Goal: Task Accomplishment & Management: Manage account settings

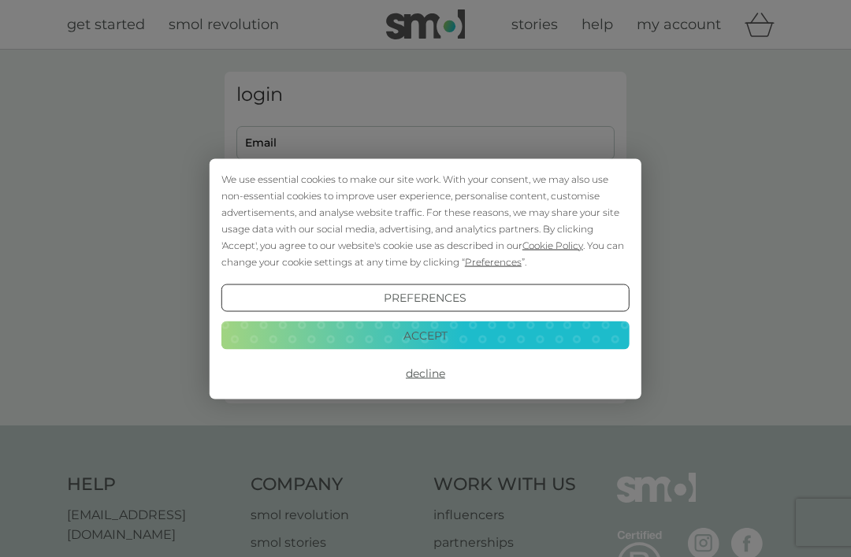
click at [429, 376] on button "Decline" at bounding box center [425, 373] width 408 height 28
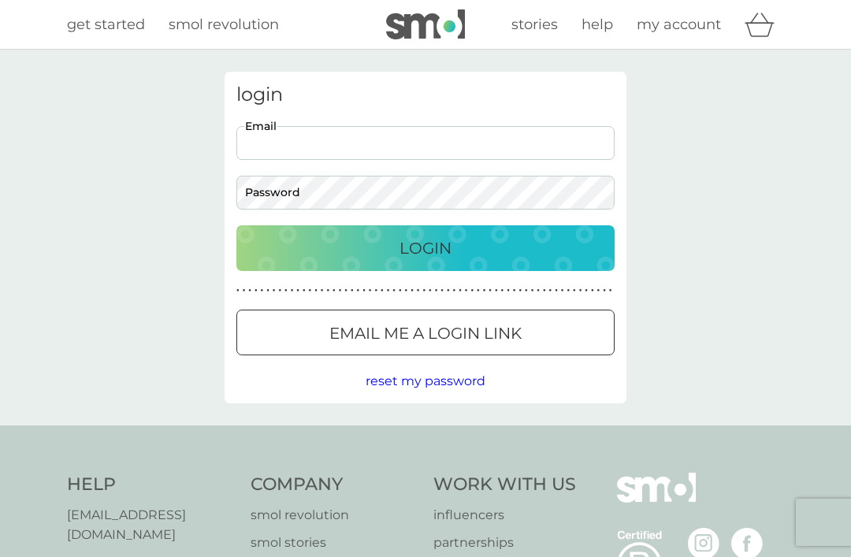
click at [326, 135] on input "Email" at bounding box center [425, 143] width 378 height 34
type input "anne.clarke2709@gmail.com"
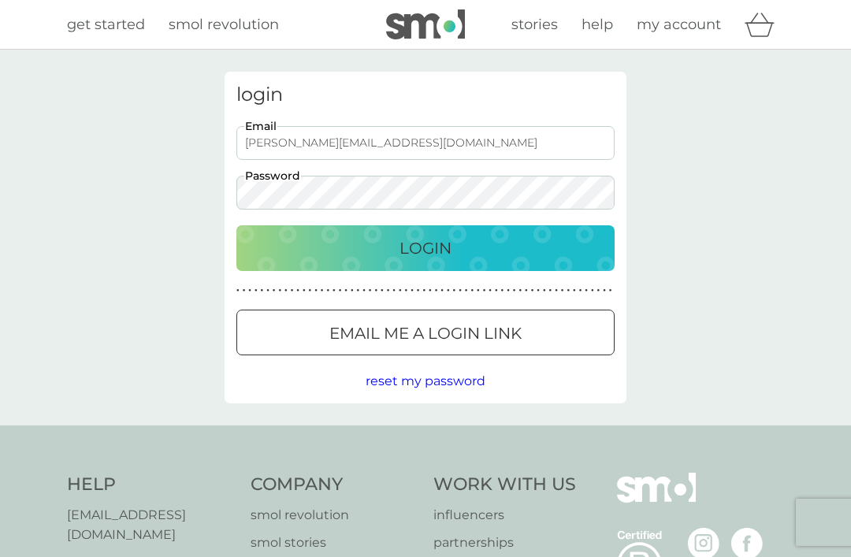
click at [425, 247] on button "Login" at bounding box center [425, 248] width 378 height 46
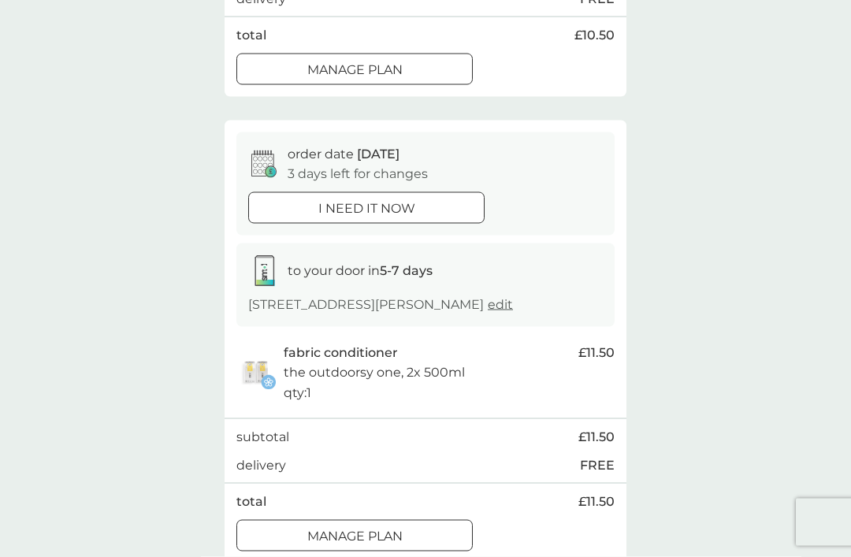
scroll to position [495, 0]
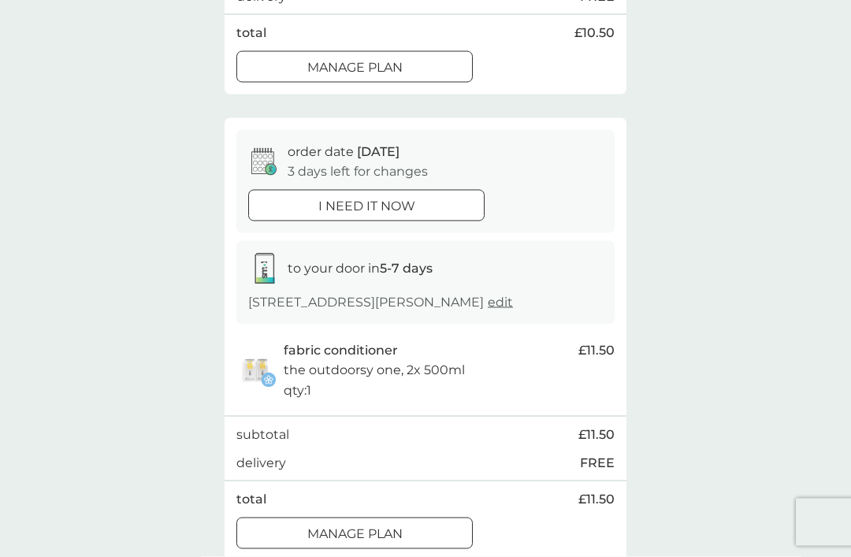
click at [370, 529] on div at bounding box center [354, 534] width 57 height 17
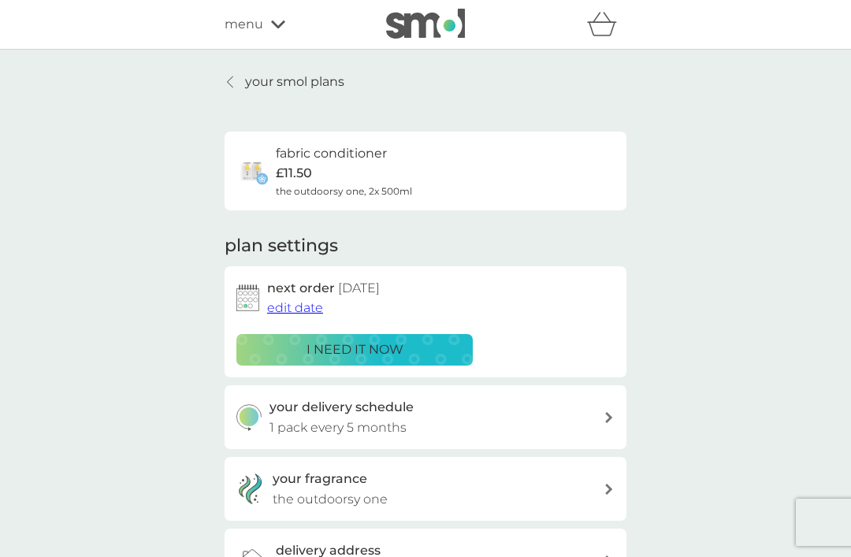
click at [291, 306] on span "edit date" at bounding box center [295, 307] width 56 height 15
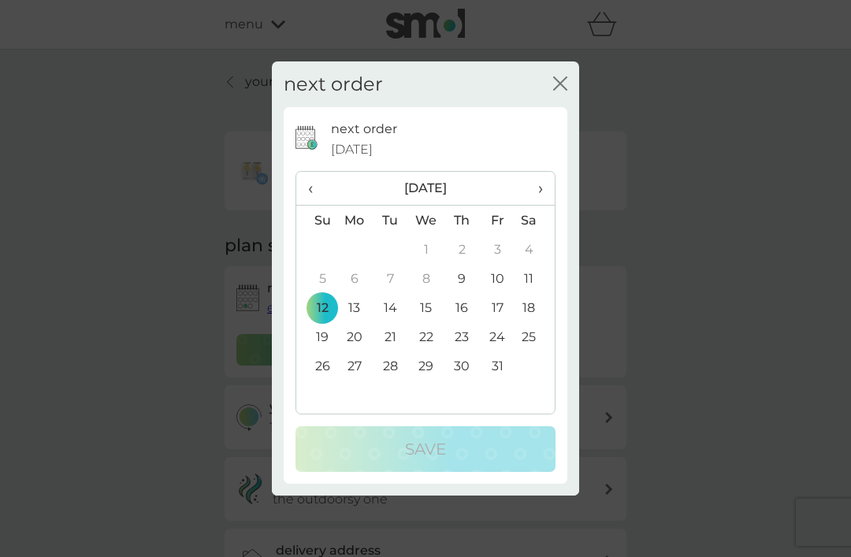
click at [531, 205] on span "›" at bounding box center [535, 188] width 16 height 33
click at [361, 322] on td "10" at bounding box center [354, 307] width 36 height 29
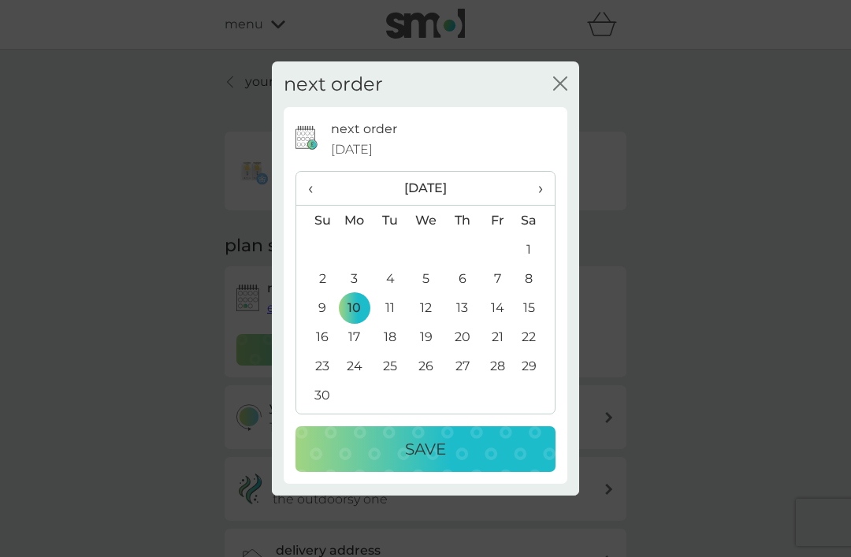
click at [431, 462] on p "Save" at bounding box center [425, 449] width 41 height 25
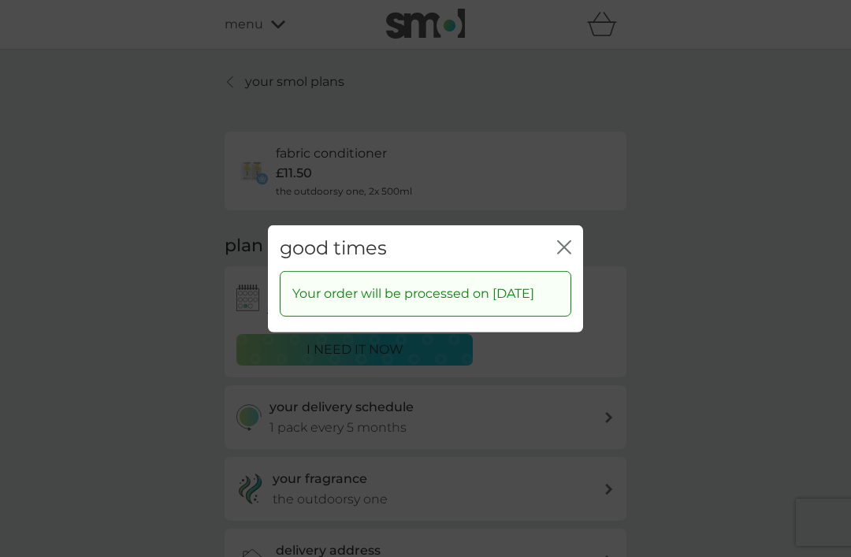
click at [564, 254] on icon "close" at bounding box center [564, 247] width 14 height 14
